Goal: Information Seeking & Learning: Learn about a topic

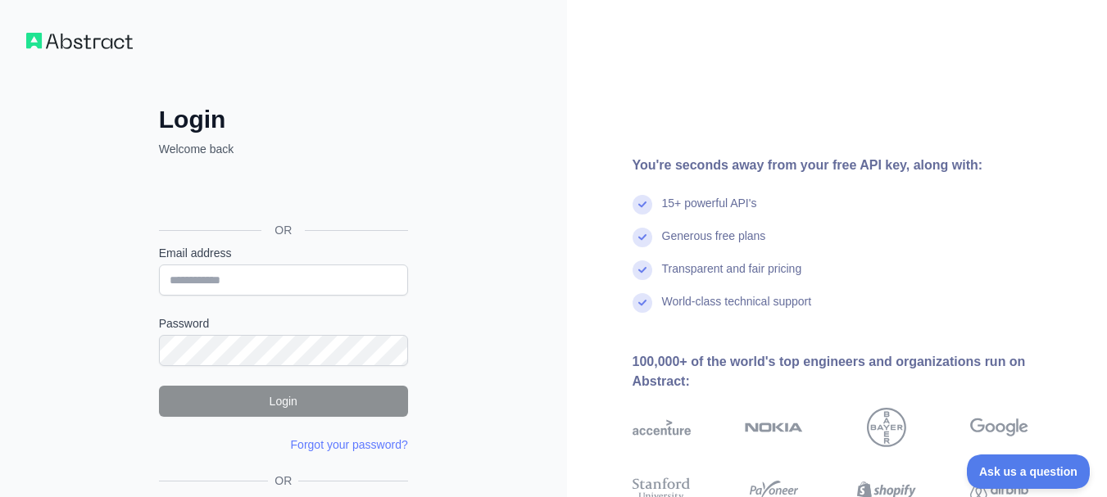
click at [79, 40] on img at bounding box center [79, 41] width 107 height 16
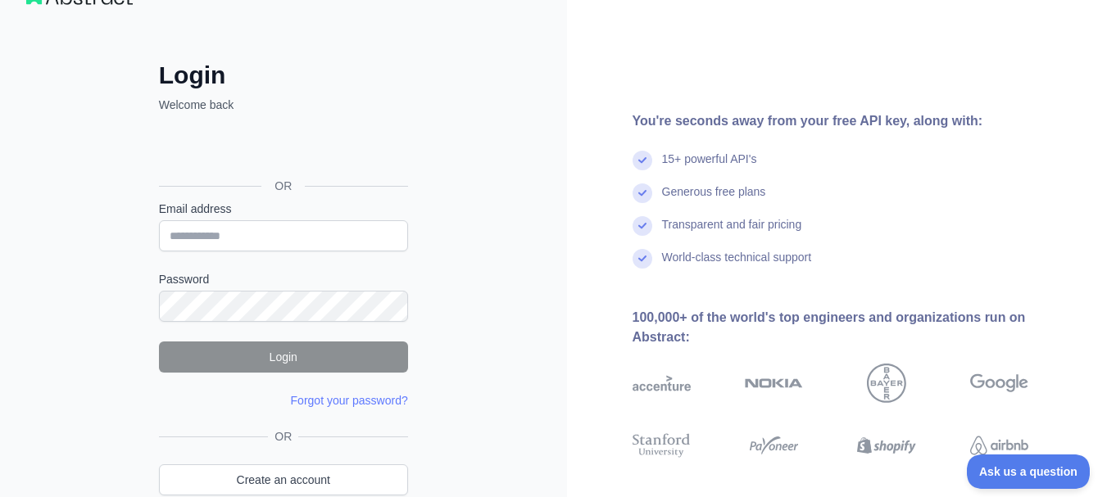
scroll to position [128, 0]
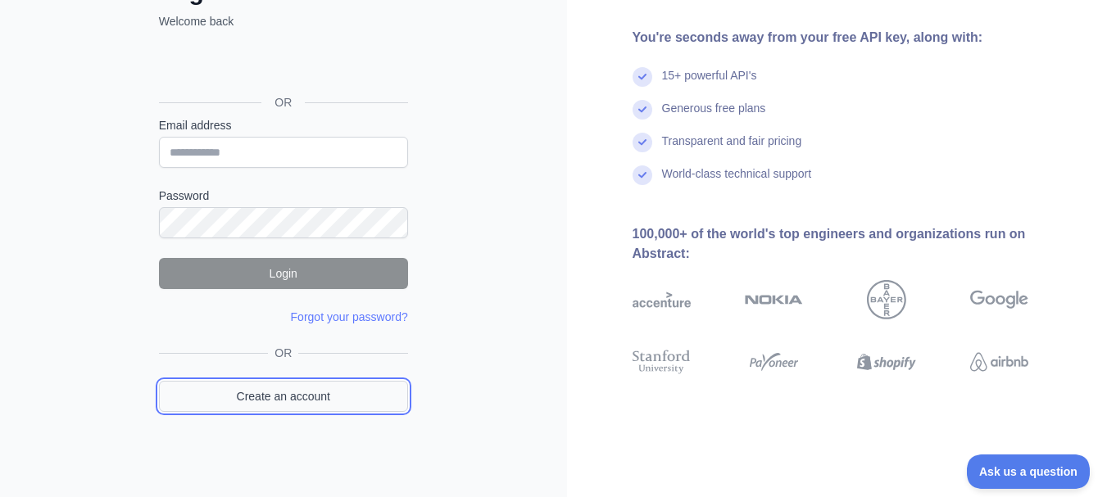
click at [357, 403] on link "Create an account" at bounding box center [283, 396] width 249 height 31
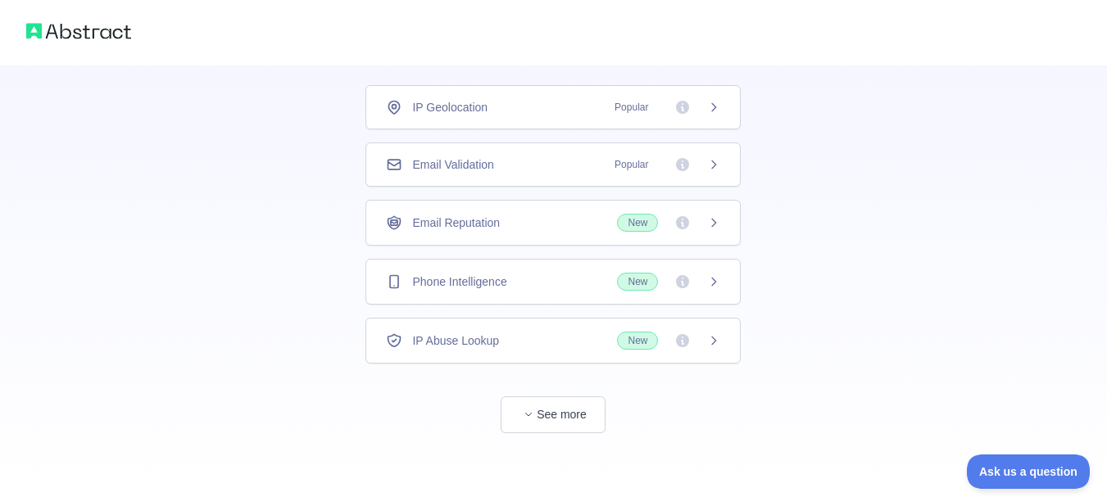
scroll to position [107, 0]
click at [566, 405] on button "See more" at bounding box center [553, 413] width 105 height 37
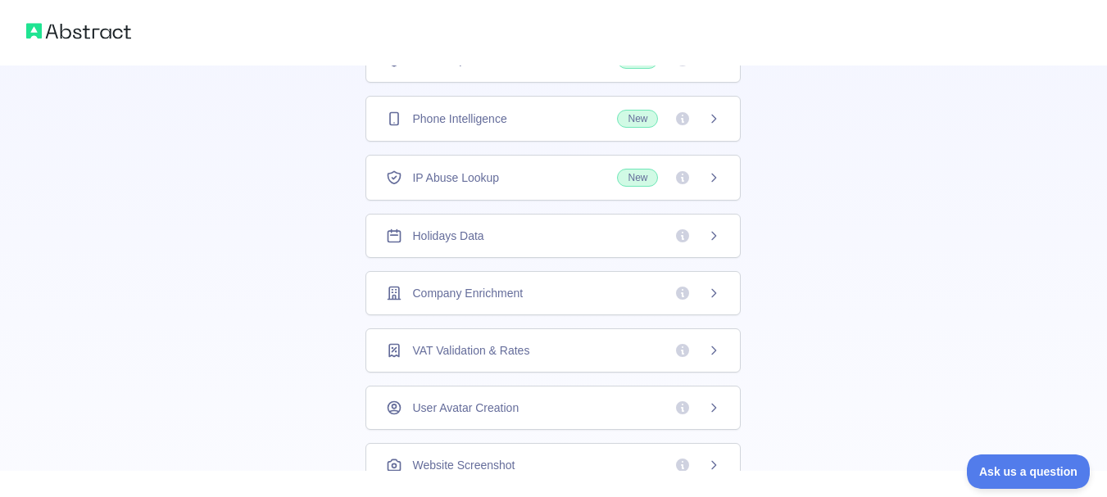
scroll to position [221, 0]
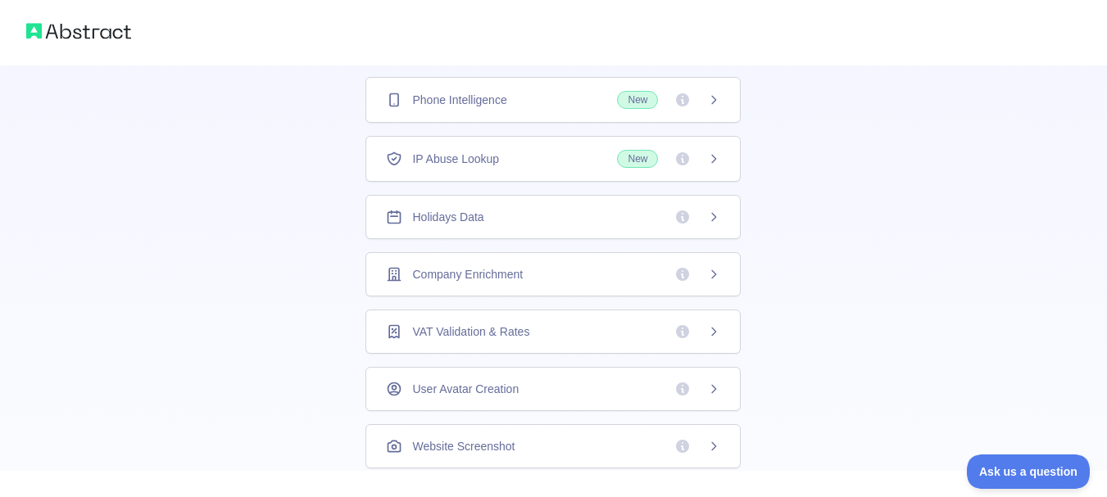
click at [579, 278] on div "Company Enrichment" at bounding box center [553, 274] width 334 height 16
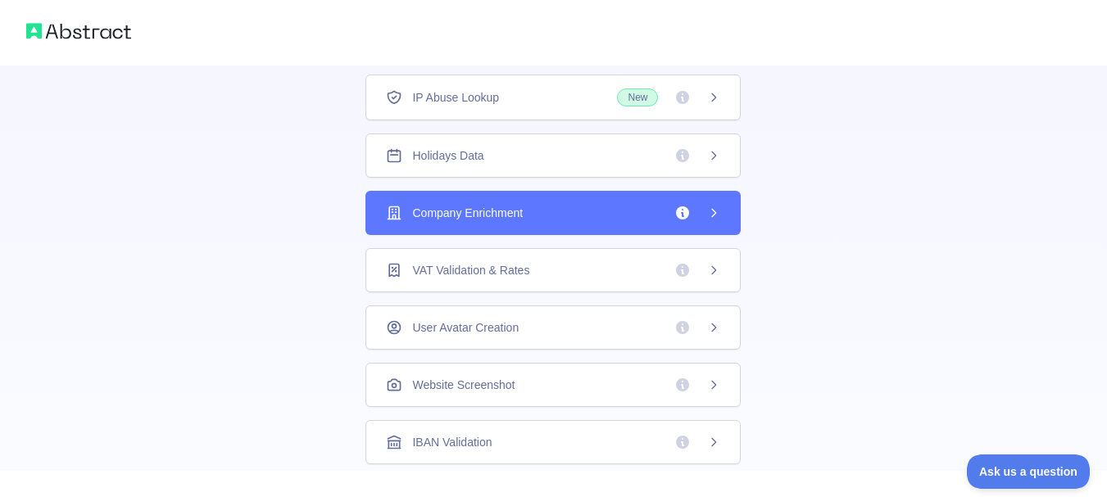
scroll to position [135, 0]
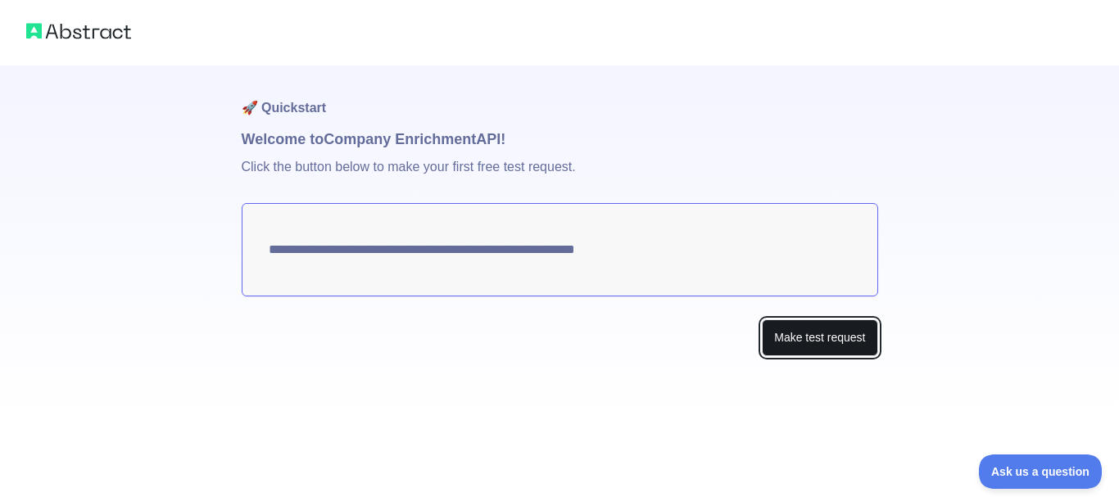
click at [799, 347] on button "Make test request" at bounding box center [820, 338] width 116 height 37
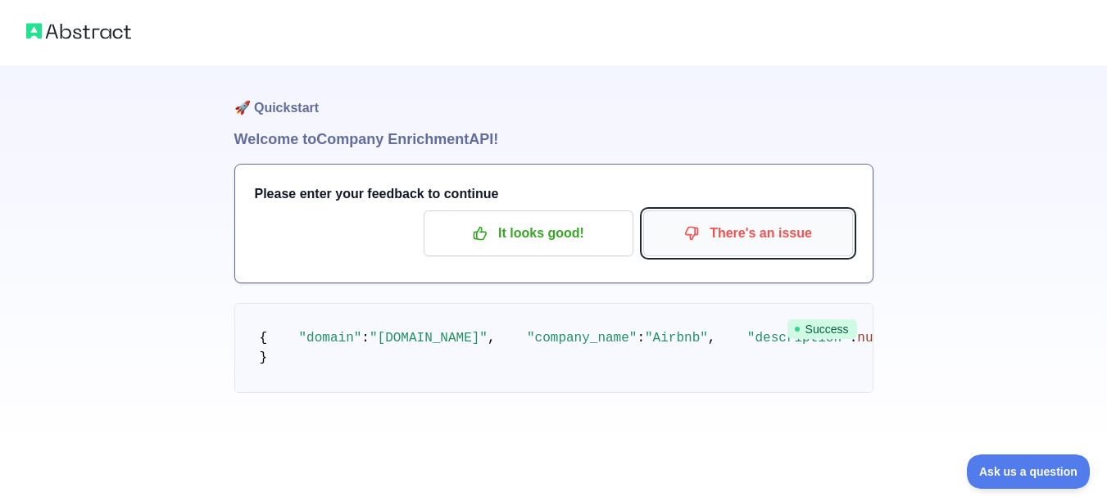
click at [707, 236] on p "There's an issue" at bounding box center [747, 234] width 185 height 28
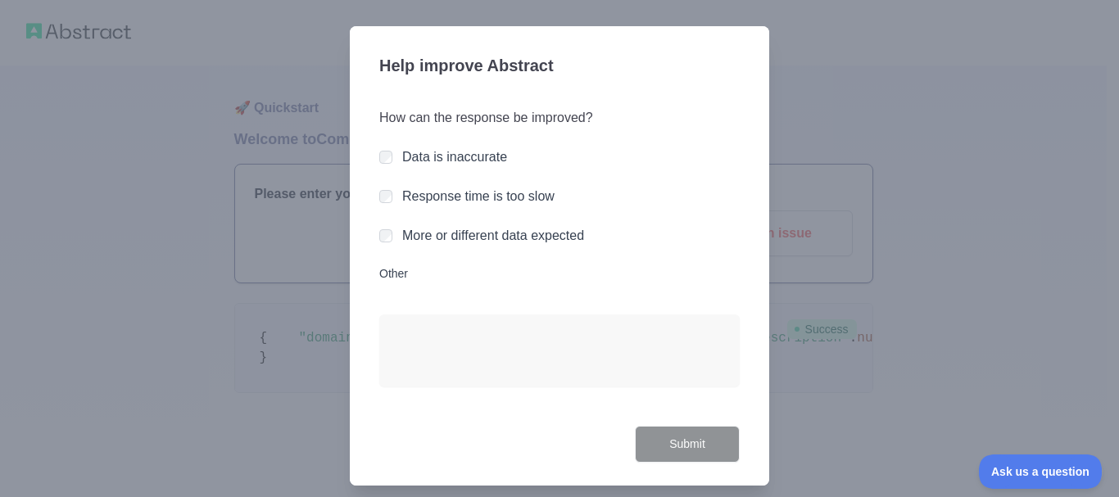
click at [491, 238] on label "More or different data expected" at bounding box center [493, 236] width 182 height 14
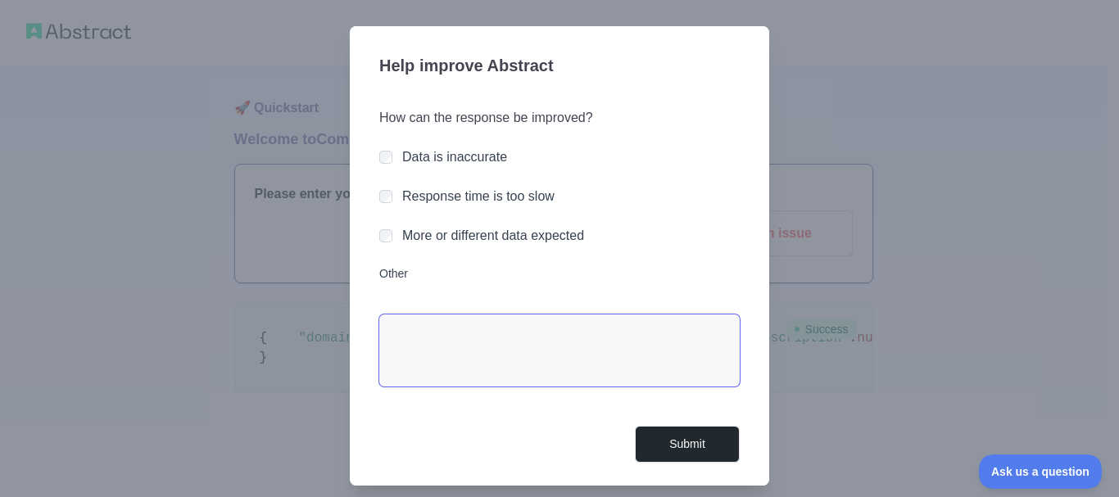
click at [507, 340] on textarea "Other" at bounding box center [559, 351] width 361 height 72
type textarea "*"
type textarea "**********"
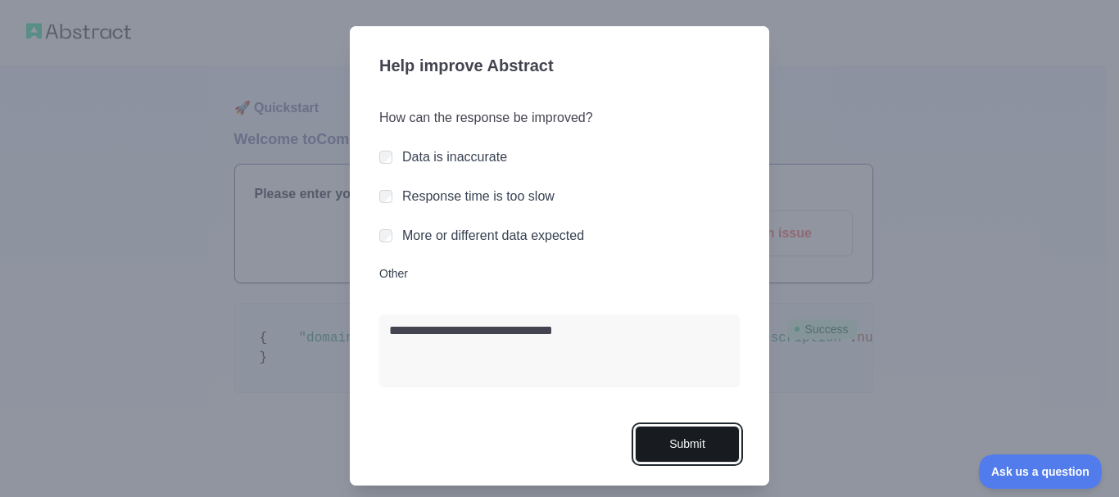
click at [700, 449] on button "Submit" at bounding box center [687, 444] width 105 height 37
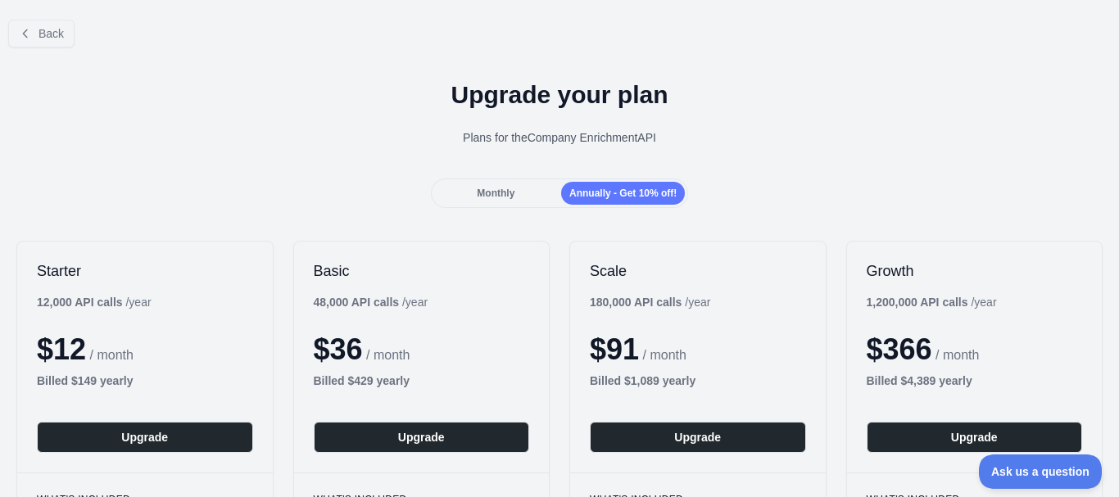
click at [515, 201] on div "Monthly" at bounding box center [496, 193] width 124 height 23
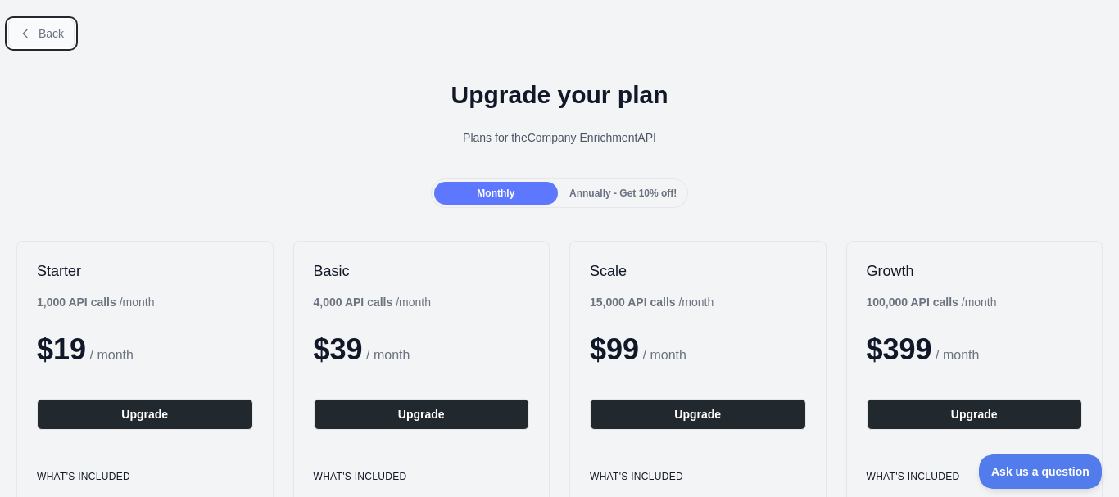
click at [53, 32] on span "Back" at bounding box center [51, 33] width 25 height 13
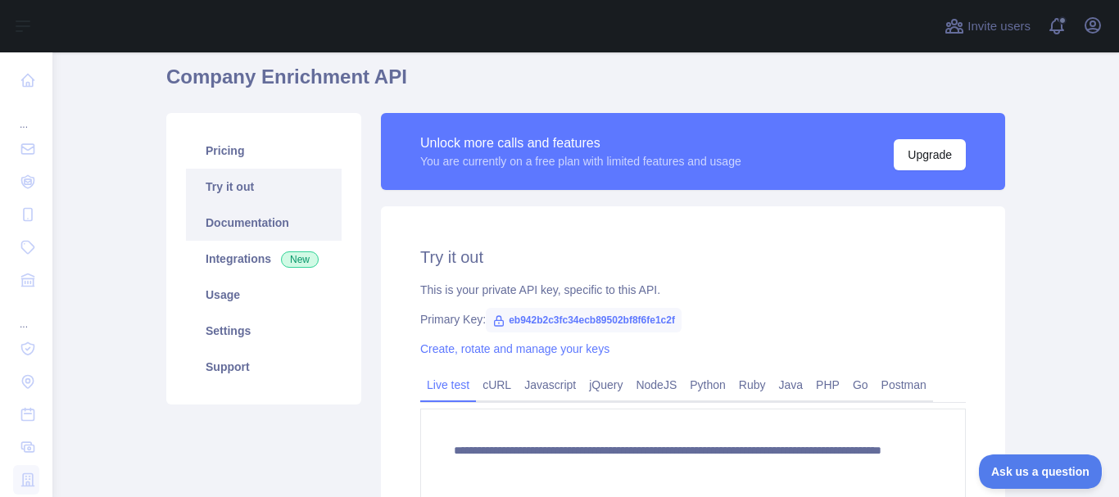
scroll to position [57, 0]
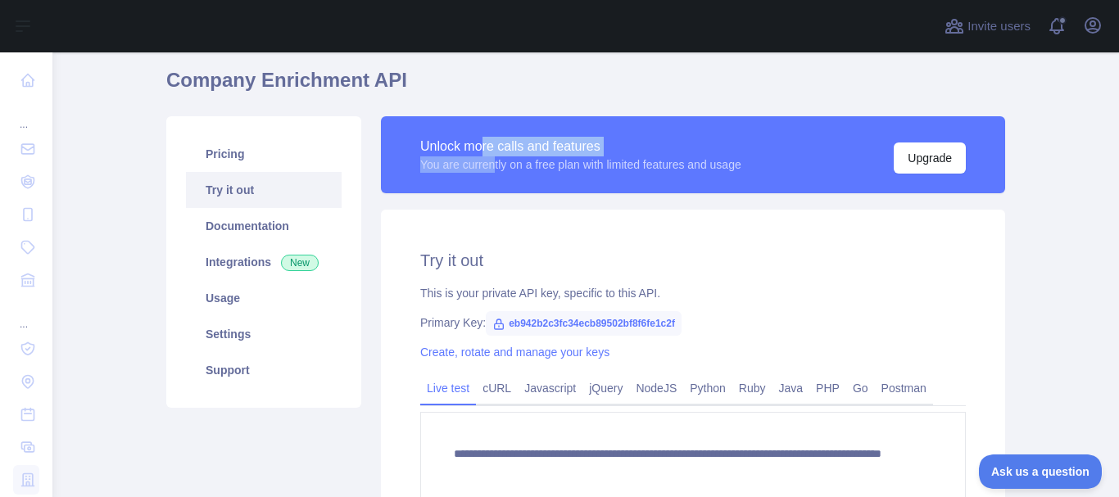
drag, startPoint x: 490, startPoint y: 188, endPoint x: 477, endPoint y: 155, distance: 35.3
click at [477, 155] on div "Unlock more calls and features You are currently on a free plan with limited fe…" at bounding box center [693, 154] width 624 height 77
click at [477, 155] on div "Unlock more calls and features" at bounding box center [580, 147] width 321 height 20
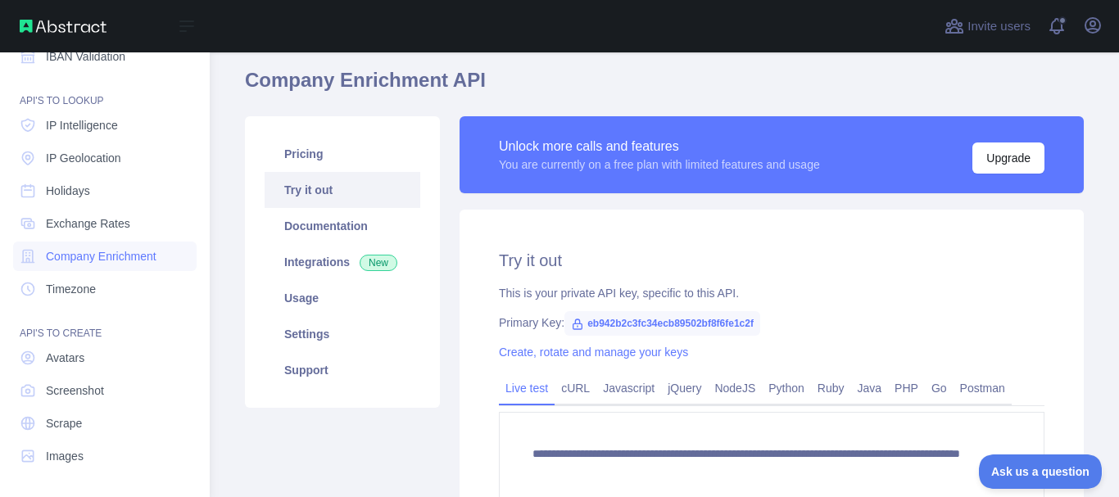
scroll to position [217, 0]
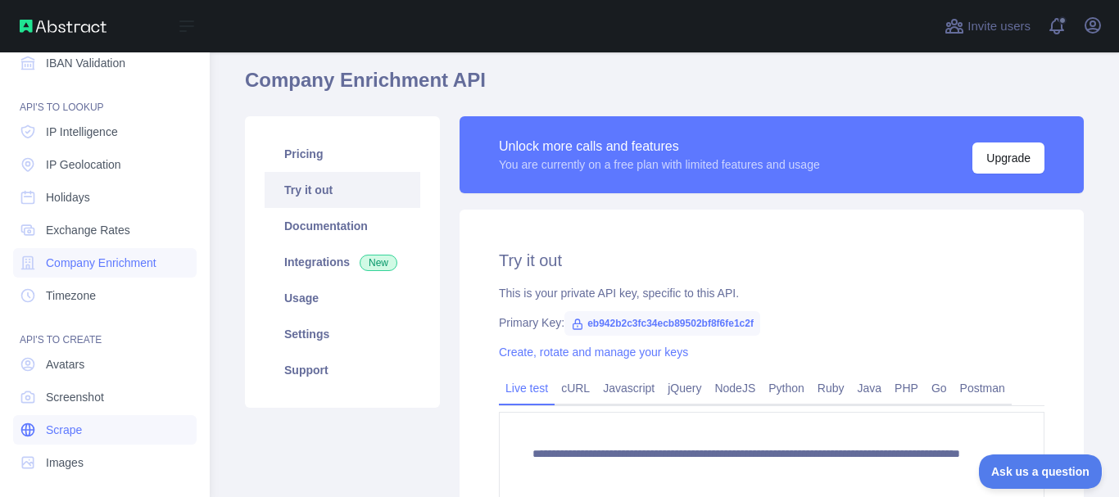
click at [71, 421] on link "Scrape" at bounding box center [105, 429] width 184 height 29
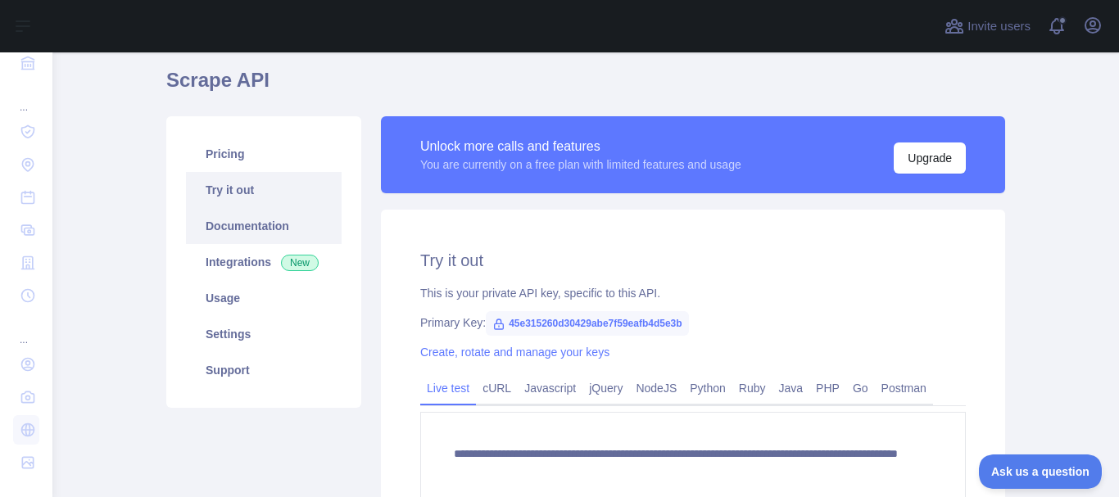
click at [266, 219] on link "Documentation" at bounding box center [264, 226] width 156 height 36
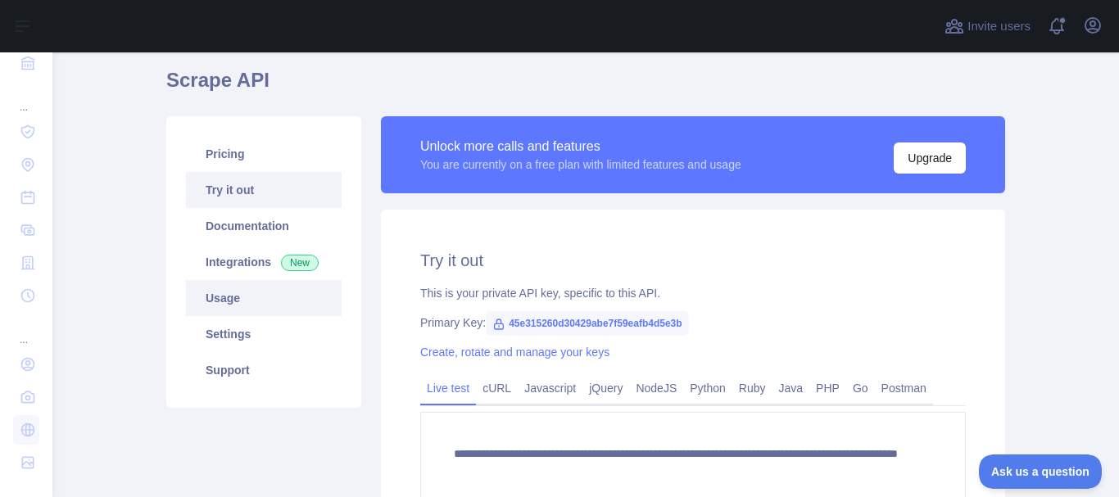
click at [229, 299] on link "Usage" at bounding box center [264, 298] width 156 height 36
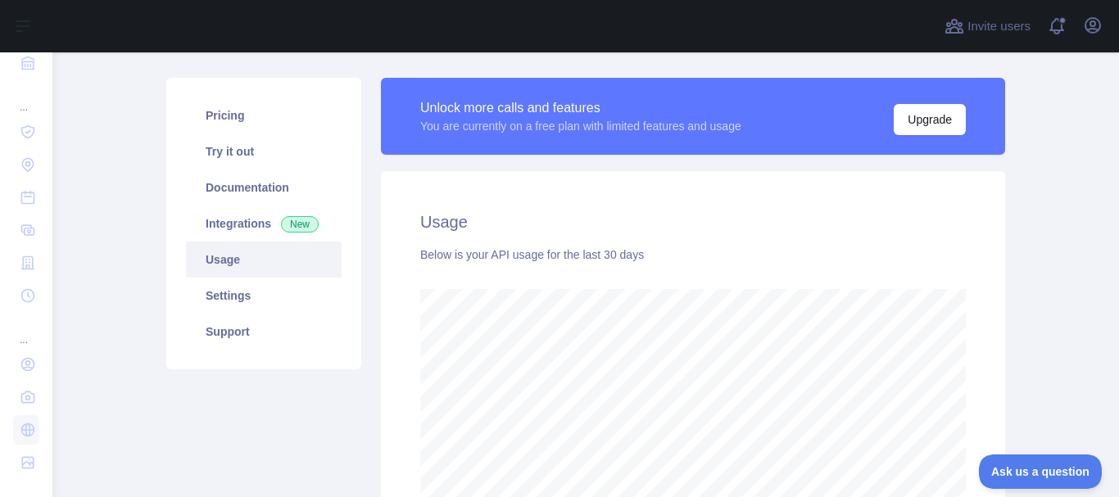
scroll to position [2, 0]
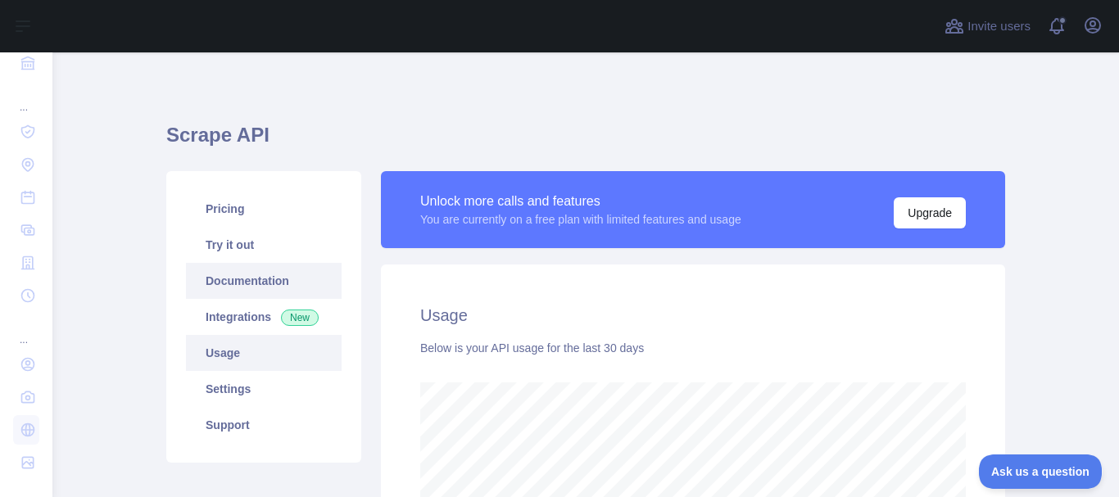
click at [241, 274] on link "Documentation" at bounding box center [264, 281] width 156 height 36
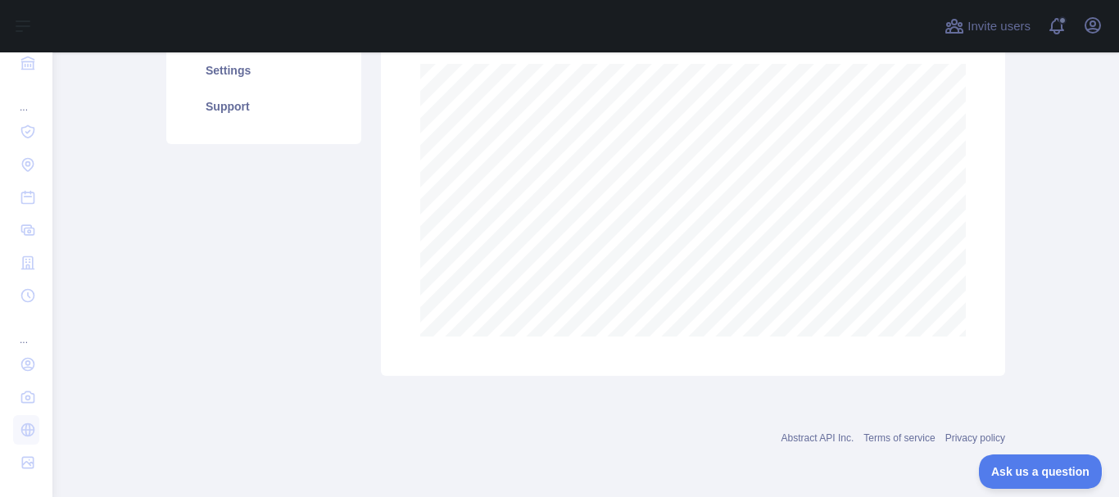
scroll to position [0, 0]
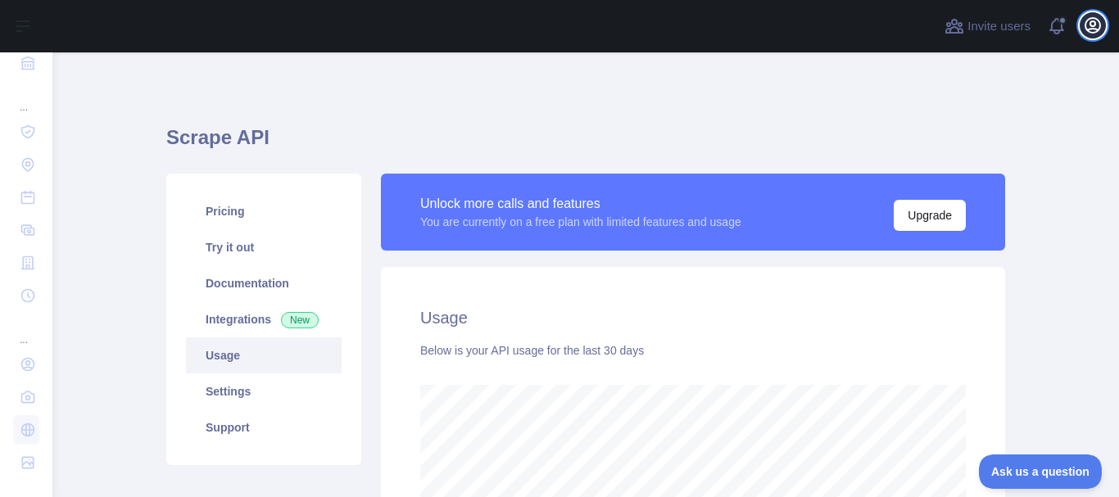
click at [1103, 30] on button "Open user menu" at bounding box center [1093, 25] width 26 height 26
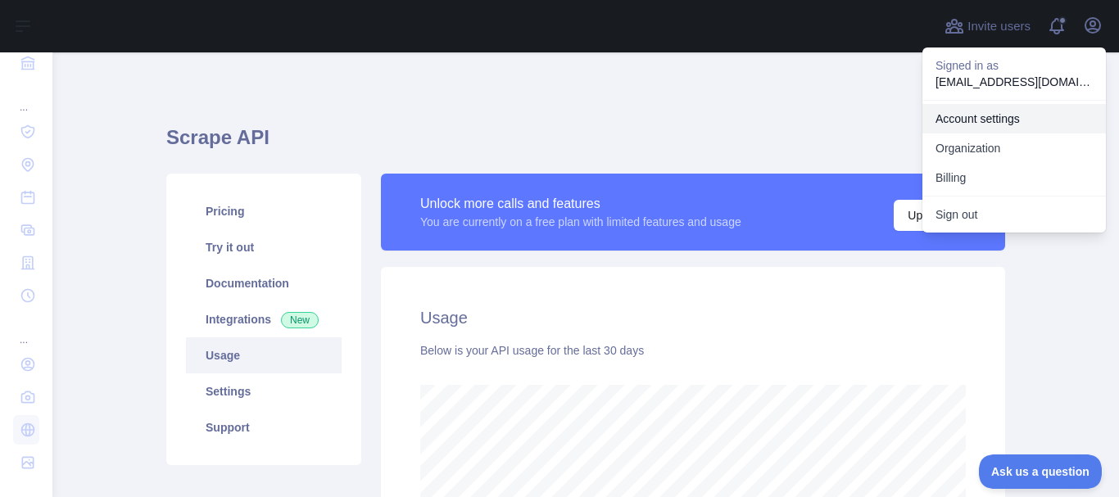
click at [1009, 127] on link "Account settings" at bounding box center [1015, 118] width 184 height 29
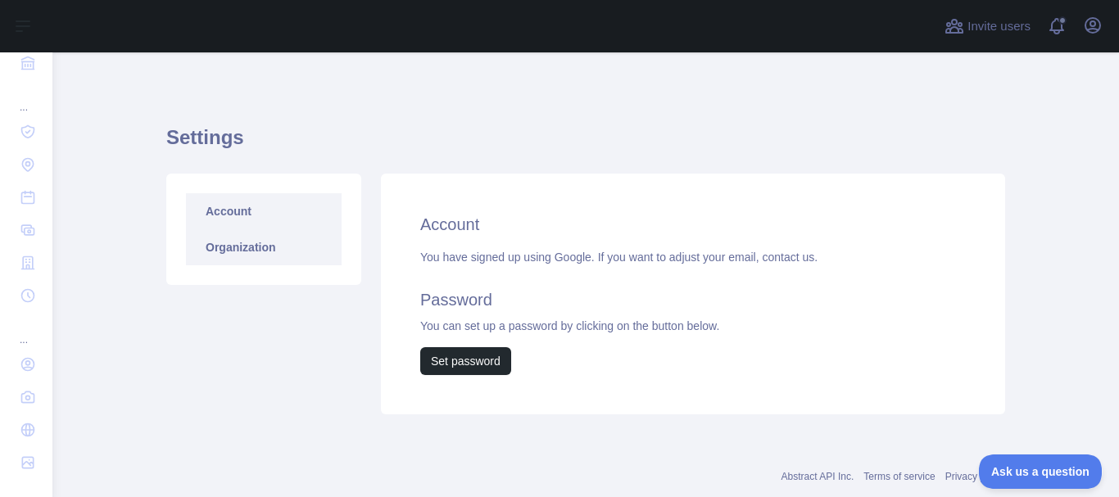
click at [264, 238] on link "Organization" at bounding box center [264, 247] width 156 height 36
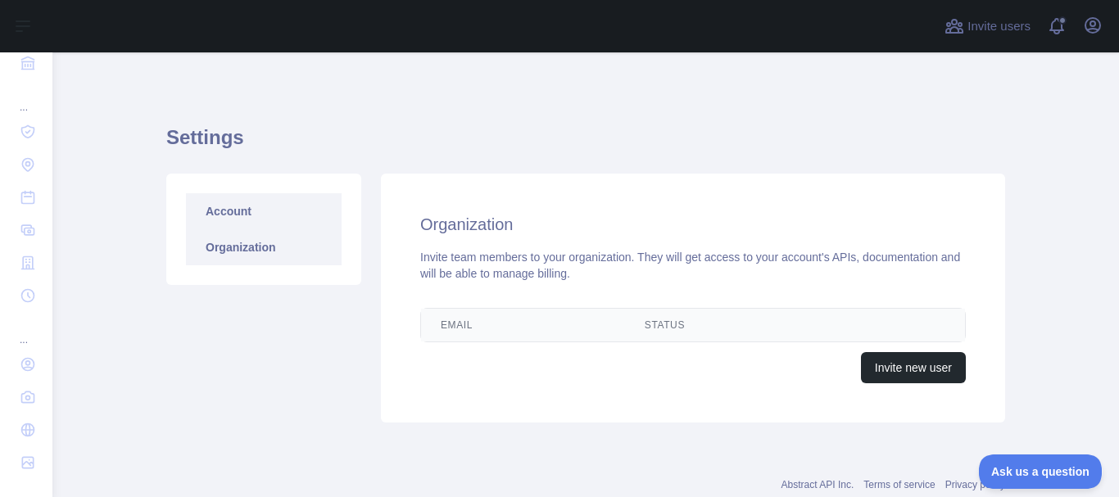
click at [238, 220] on link "Account" at bounding box center [264, 211] width 156 height 36
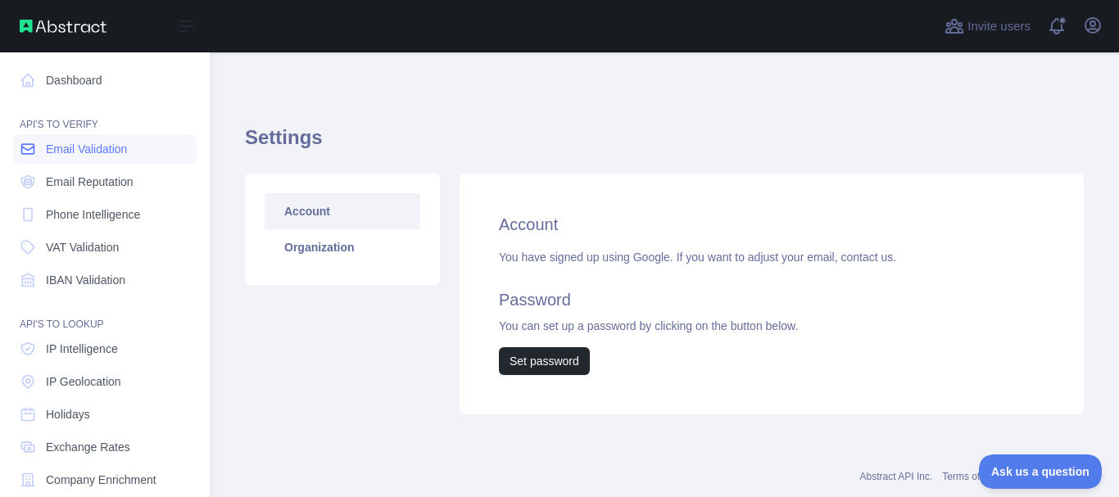
click at [61, 142] on span "Email Validation" at bounding box center [86, 149] width 81 height 16
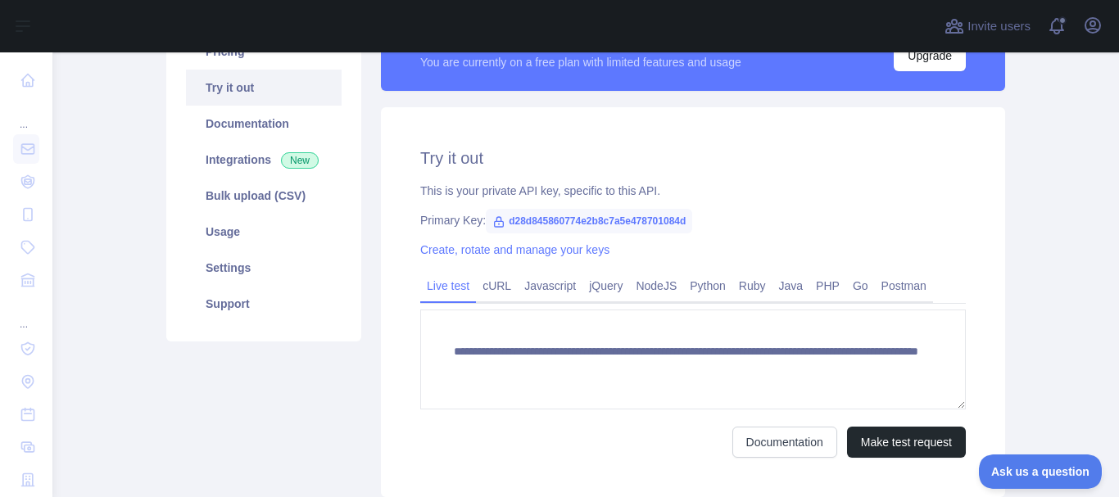
scroll to position [159, 0]
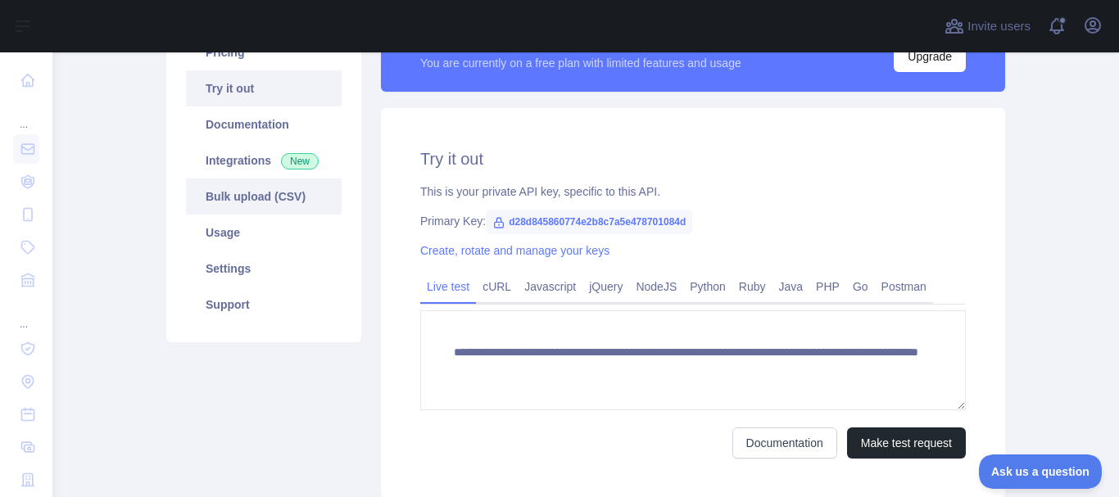
click at [298, 194] on link "Bulk upload (CSV)" at bounding box center [264, 197] width 156 height 36
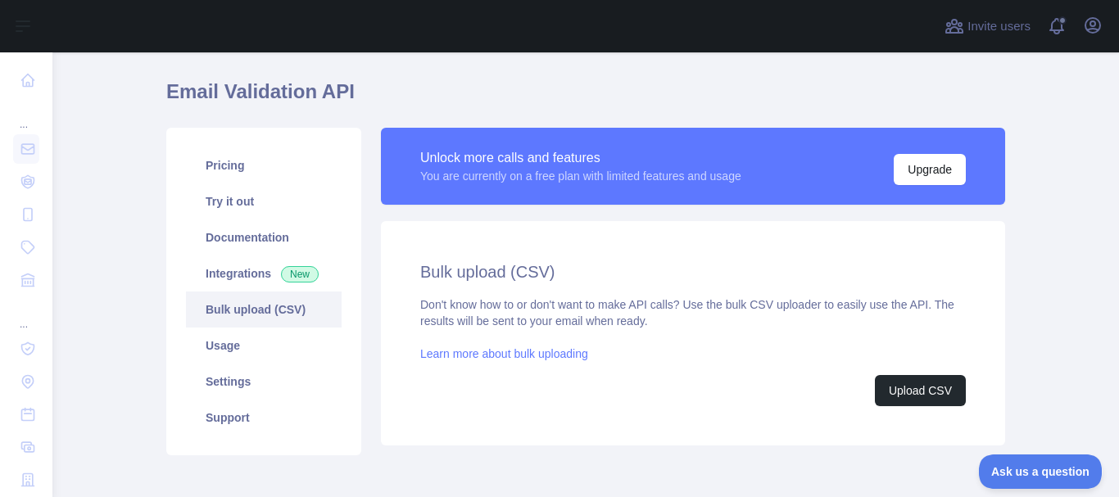
scroll to position [37, 0]
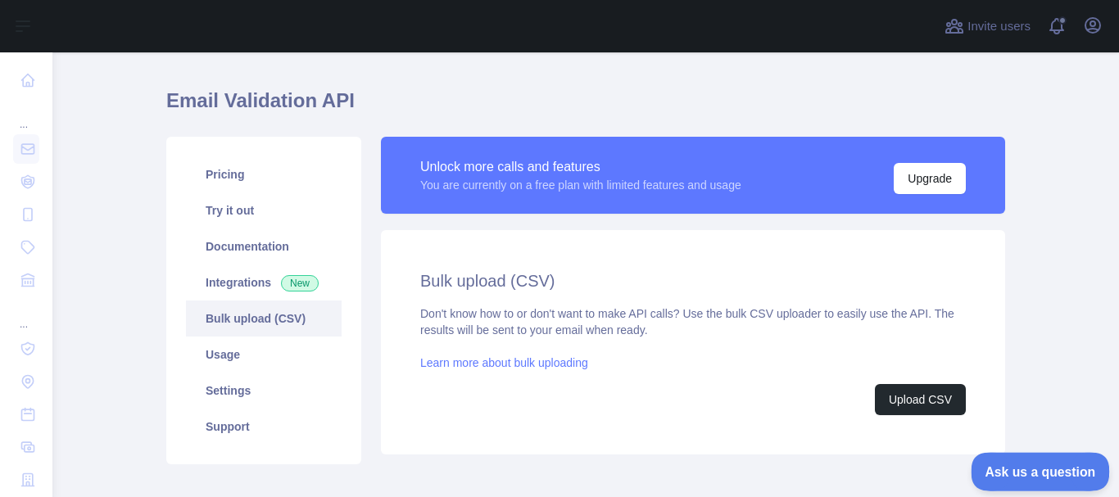
click at [1044, 477] on button "Ask us a question" at bounding box center [1032, 469] width 123 height 34
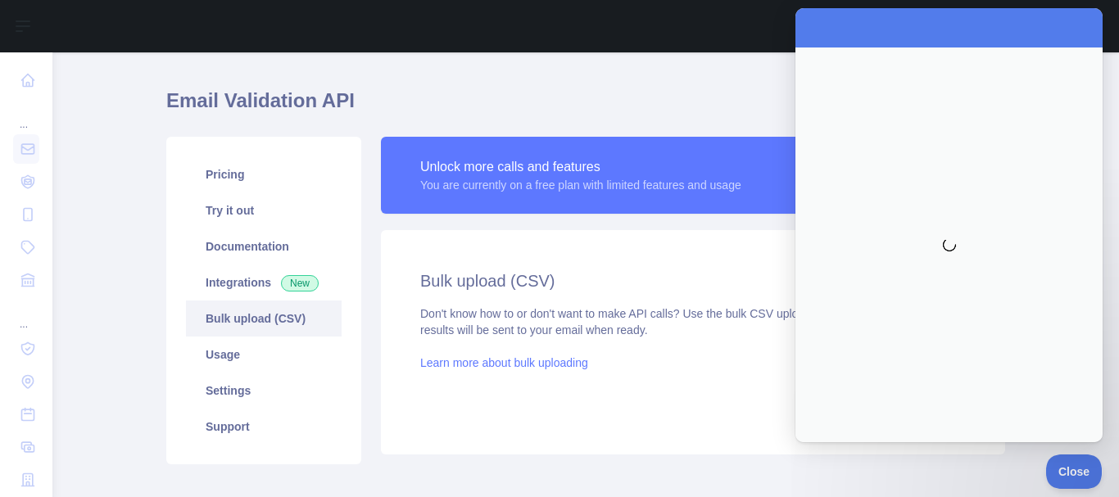
scroll to position [0, 0]
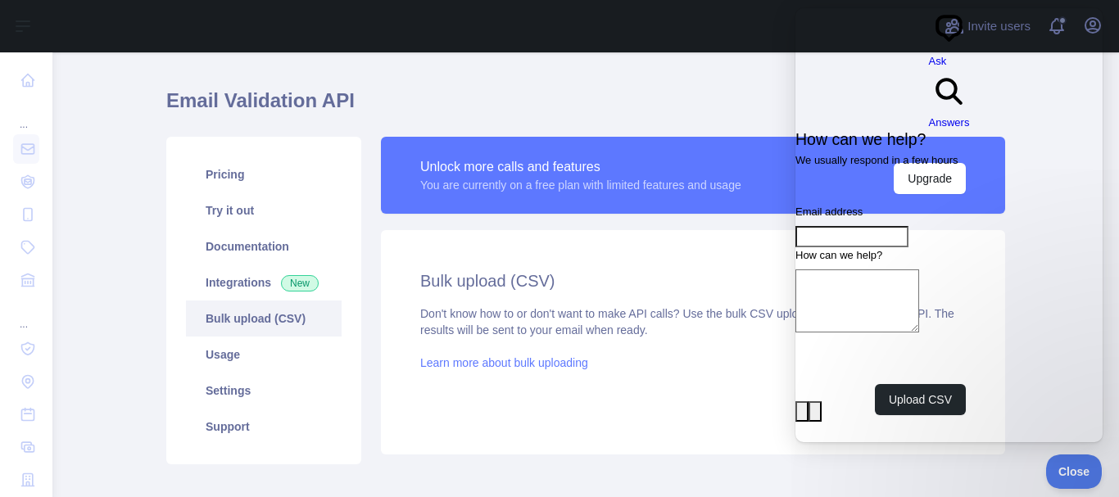
click at [722, 251] on div "Bulk upload (CSV) Don't know how to or don't want to make API calls? Use the bu…" at bounding box center [693, 342] width 624 height 224
click at [1070, 469] on span "Close" at bounding box center [1070, 469] width 56 height 11
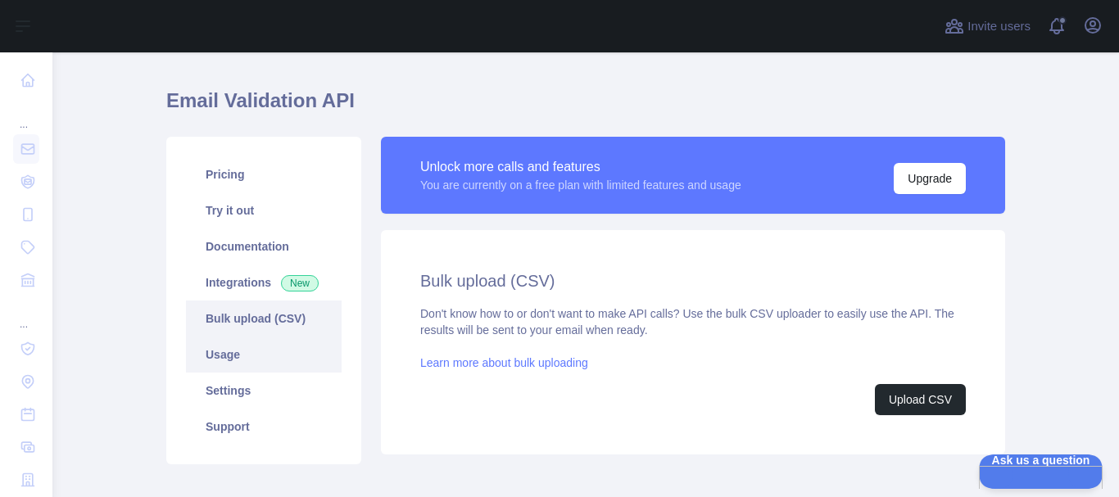
click at [309, 345] on link "Usage" at bounding box center [264, 355] width 156 height 36
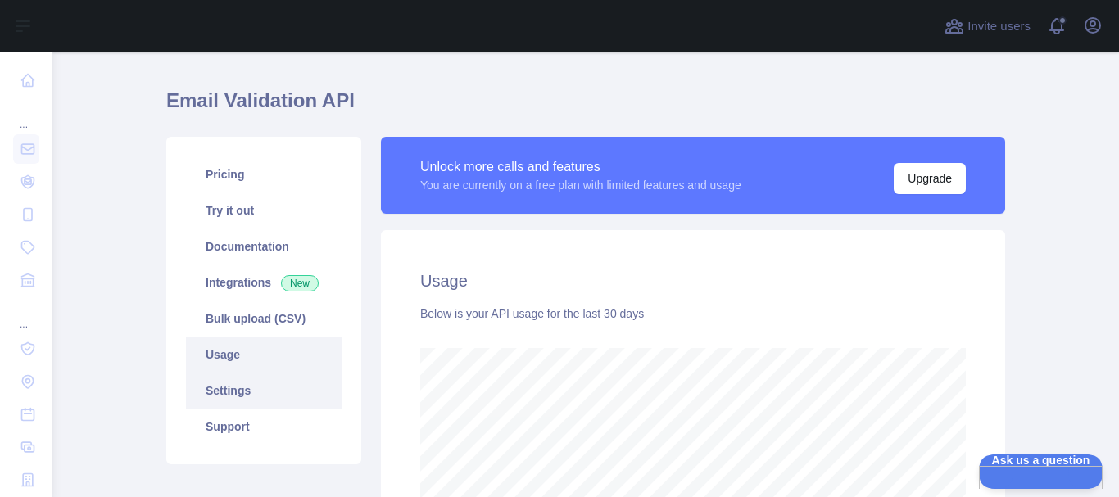
scroll to position [445, 1054]
click at [265, 392] on link "Settings" at bounding box center [264, 391] width 156 height 36
